Goal: Task Accomplishment & Management: Complete application form

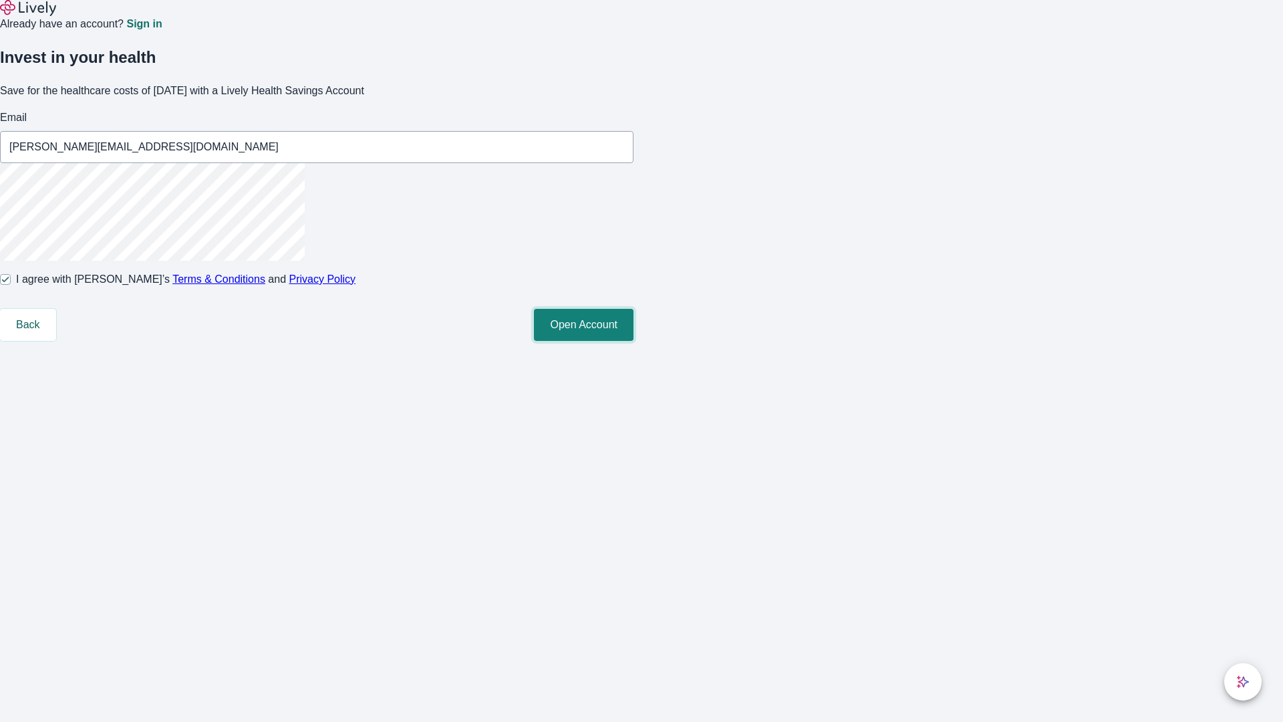
click at [634, 341] on button "Open Account" at bounding box center [584, 325] width 100 height 32
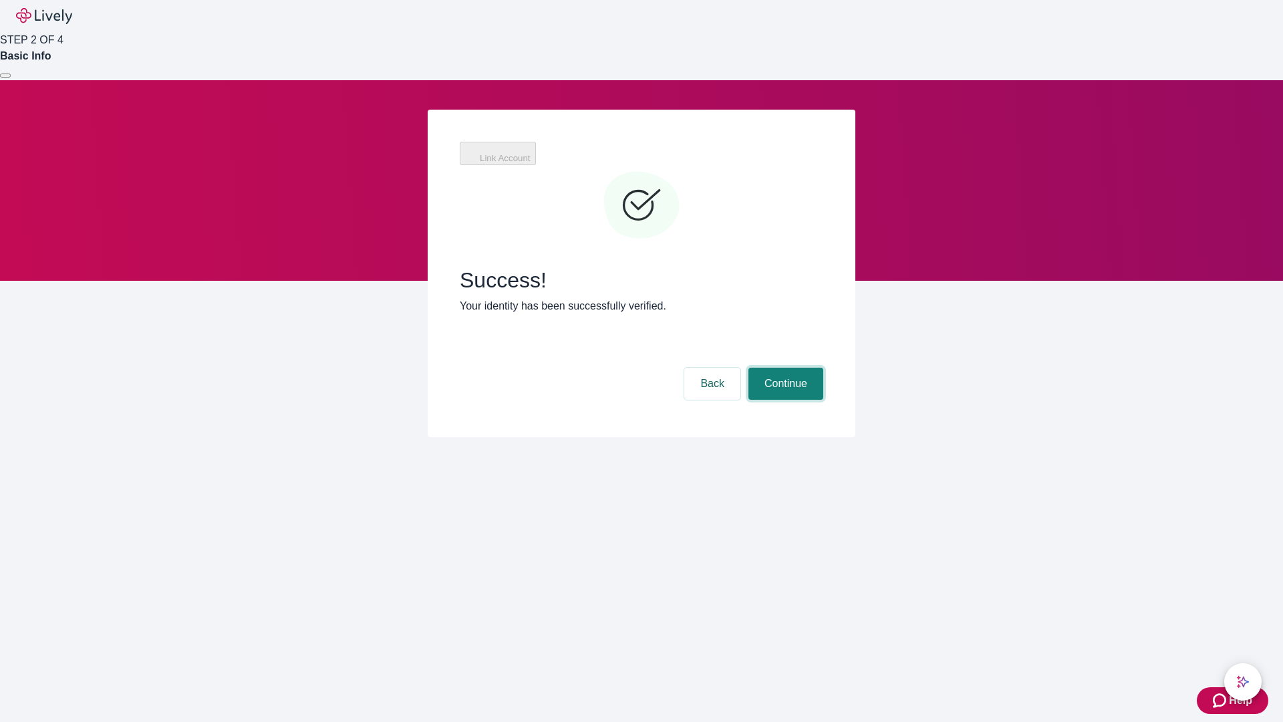
click at [784, 368] on button "Continue" at bounding box center [786, 384] width 75 height 32
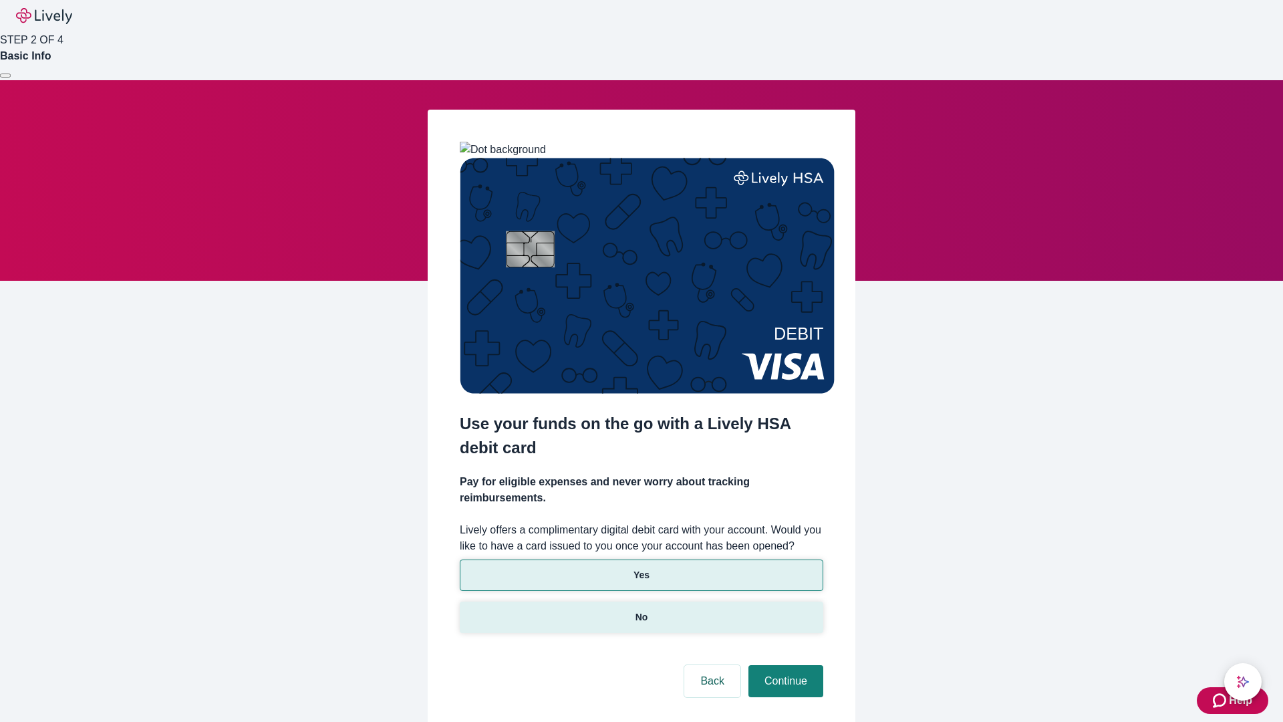
click at [641, 610] on p "No" at bounding box center [642, 617] width 13 height 14
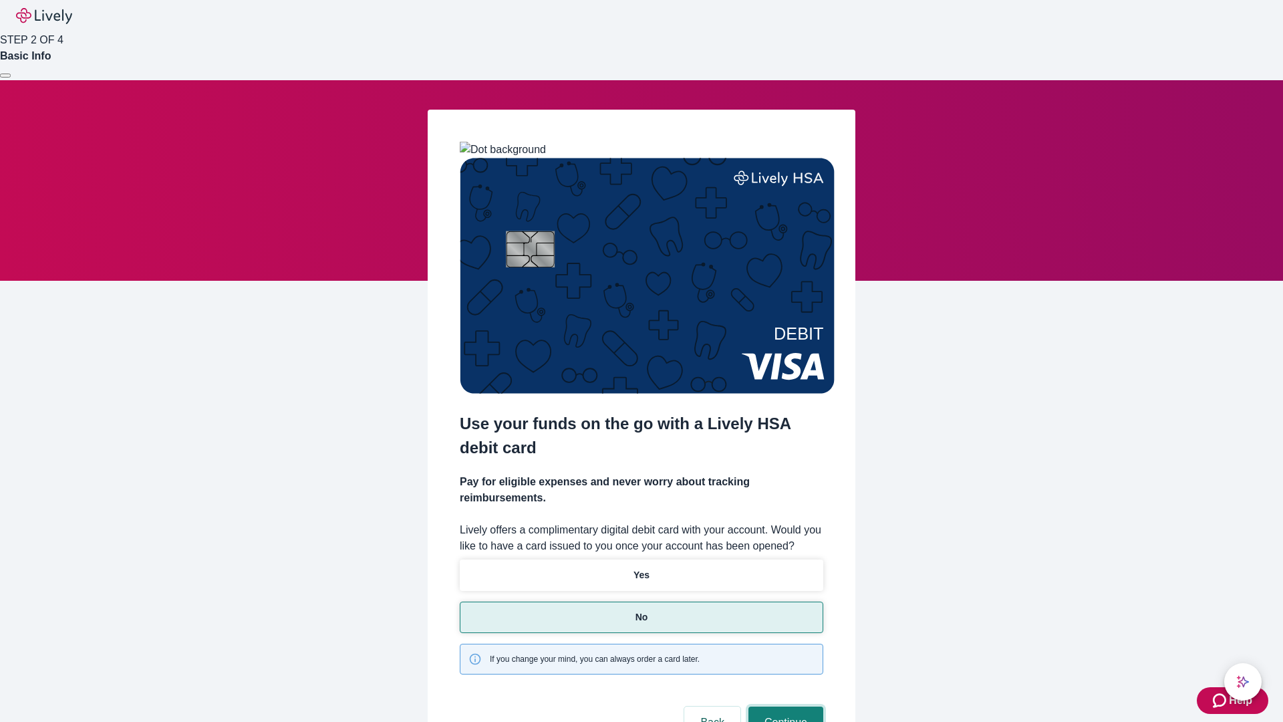
click at [784, 706] on button "Continue" at bounding box center [786, 722] width 75 height 32
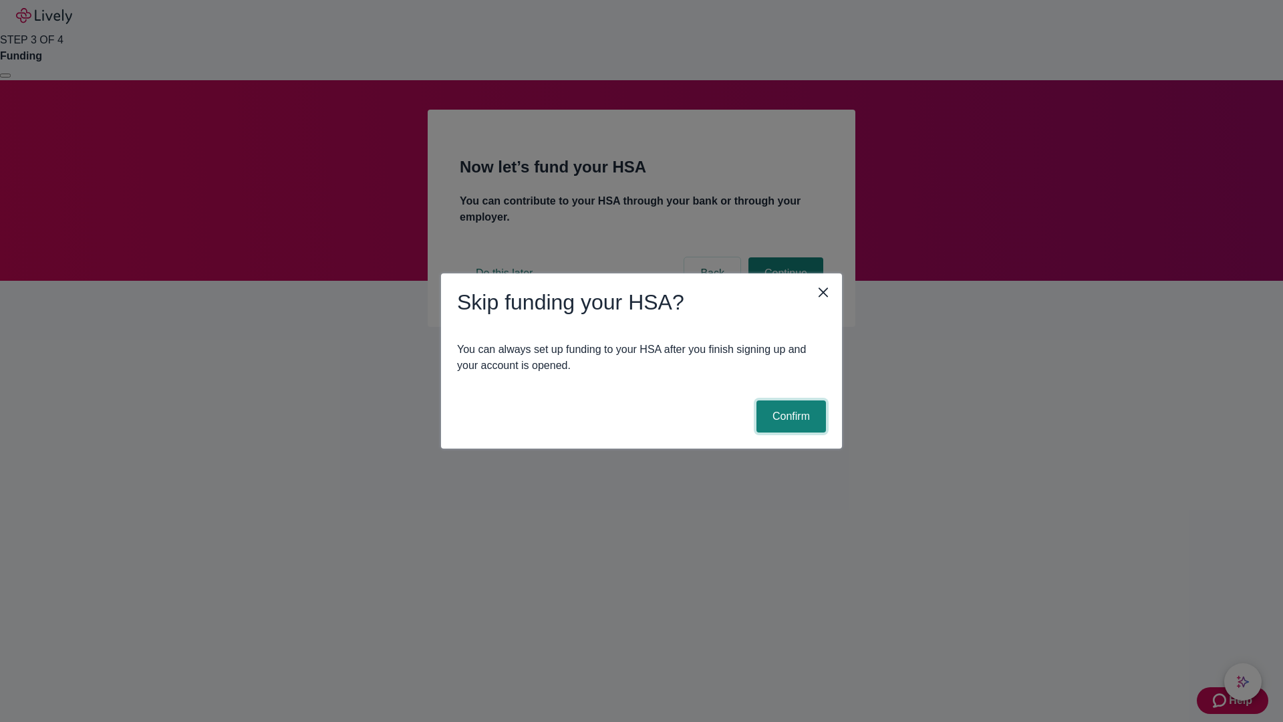
click at [789, 416] on button "Confirm" at bounding box center [792, 416] width 70 height 32
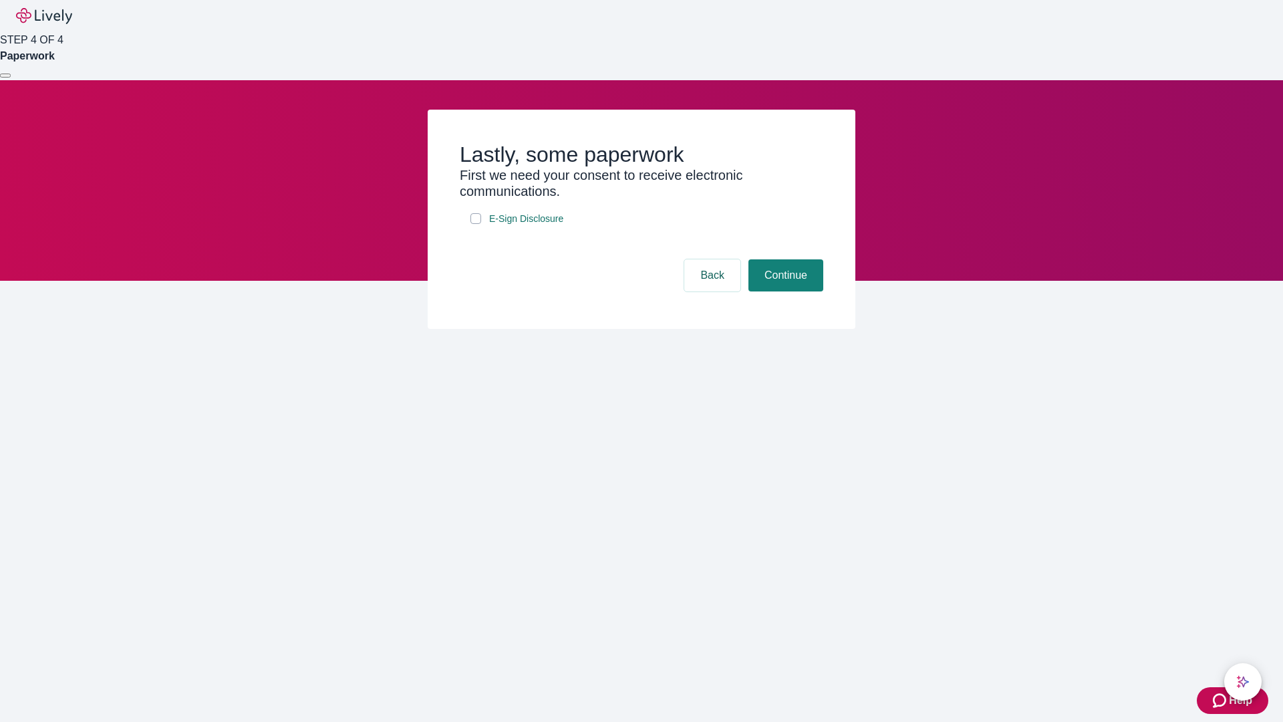
click at [476, 224] on input "E-Sign Disclosure" at bounding box center [476, 218] width 11 height 11
checkbox input "true"
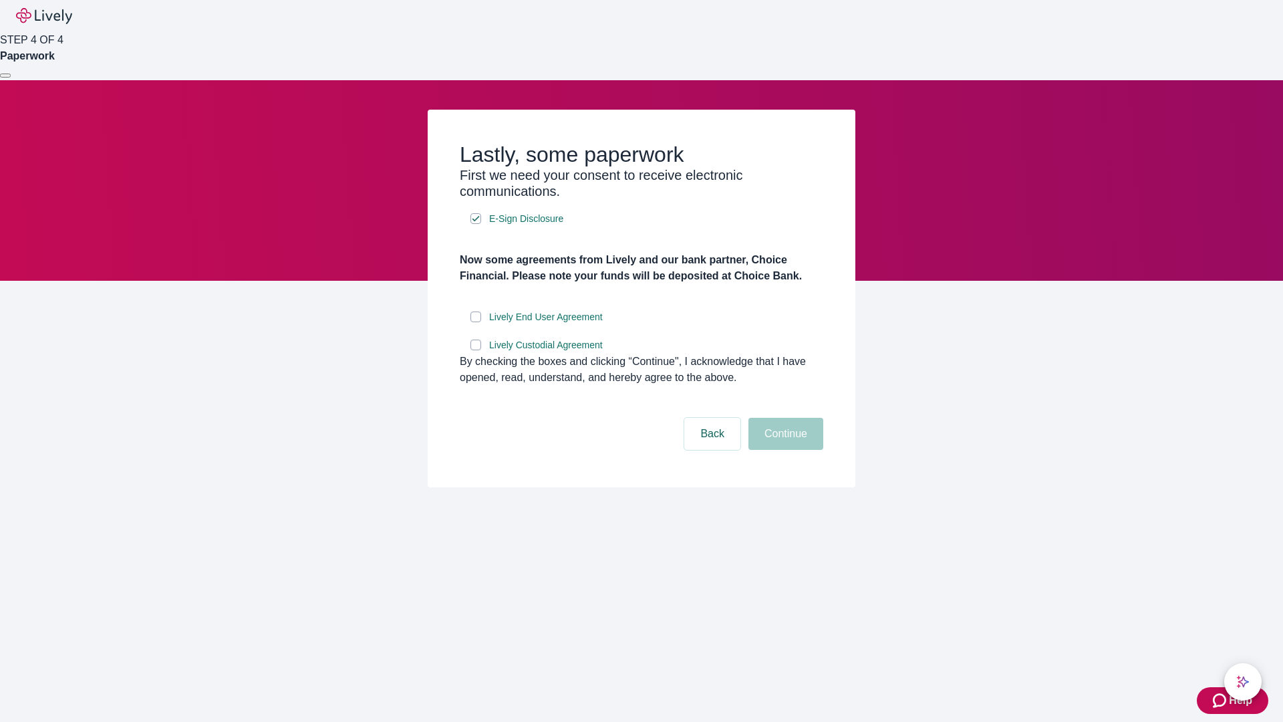
click at [476, 322] on input "Lively End User Agreement" at bounding box center [476, 316] width 11 height 11
checkbox input "true"
click at [476, 350] on input "Lively Custodial Agreement" at bounding box center [476, 345] width 11 height 11
checkbox input "true"
click at [784, 450] on button "Continue" at bounding box center [786, 434] width 75 height 32
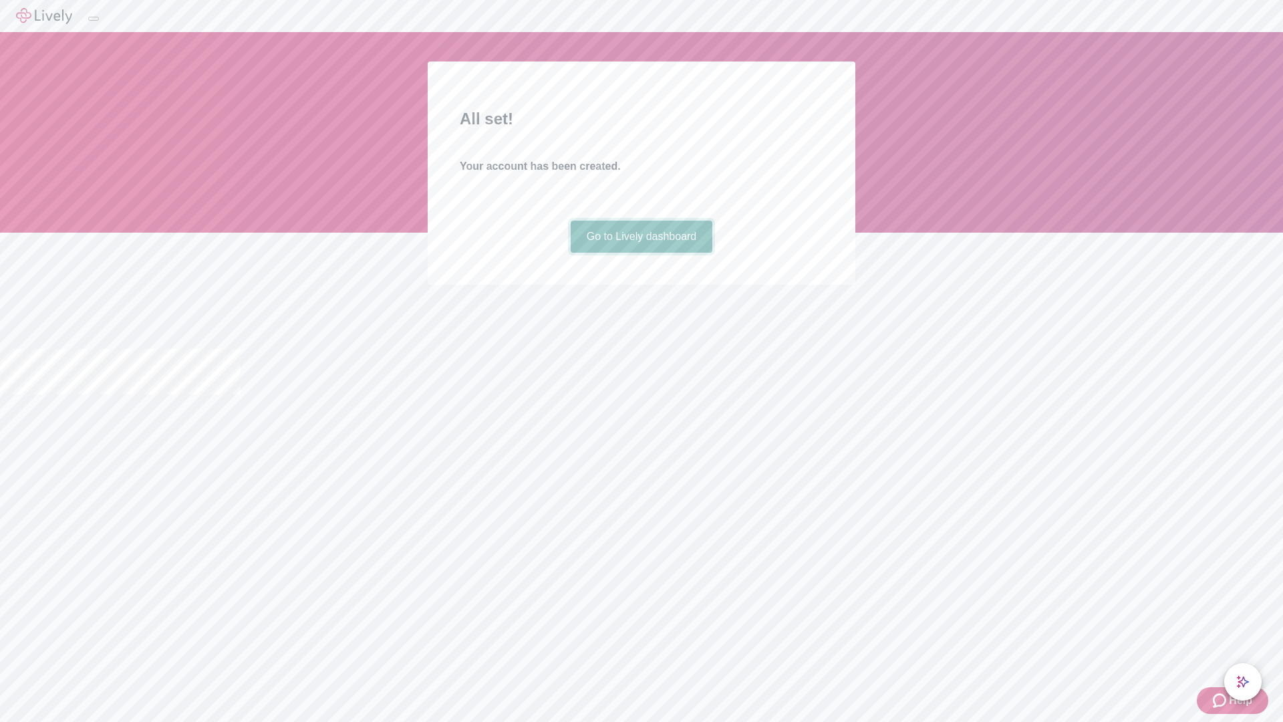
click at [641, 253] on link "Go to Lively dashboard" at bounding box center [642, 237] width 142 height 32
